Goal: Information Seeking & Learning: Learn about a topic

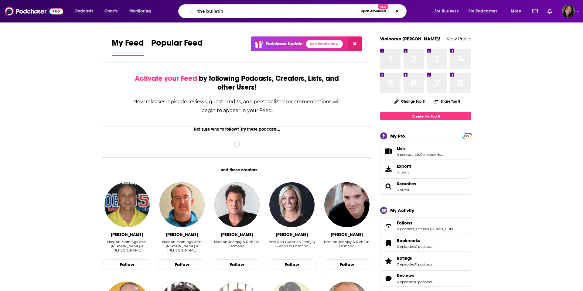
type input "the bulletin"
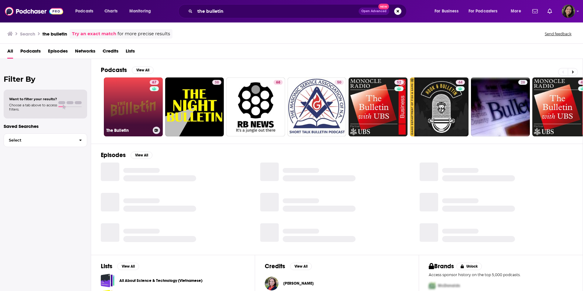
click at [126, 93] on link "67 The Bulletin" at bounding box center [133, 106] width 59 height 59
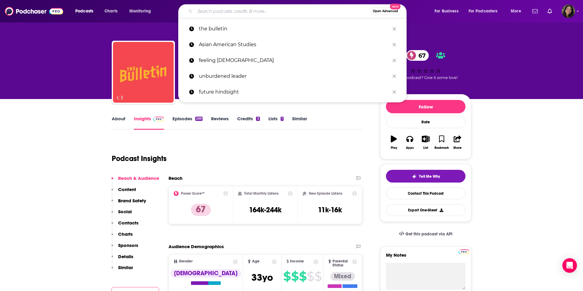
click at [286, 10] on input "Search podcasts, credits, & more..." at bounding box center [282, 11] width 175 height 10
type input "a"
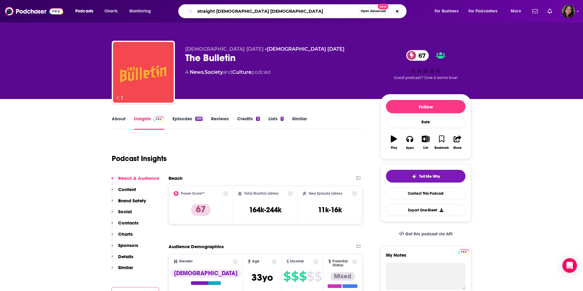
type input "straight white american [DEMOGRAPHIC_DATA]"
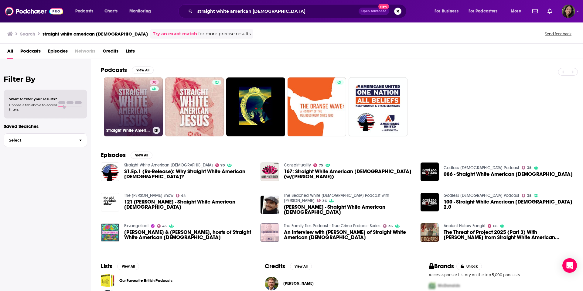
click at [133, 95] on link "70 Straight White American [DEMOGRAPHIC_DATA]" at bounding box center [133, 106] width 59 height 59
